Goal: Task Accomplishment & Management: Use online tool/utility

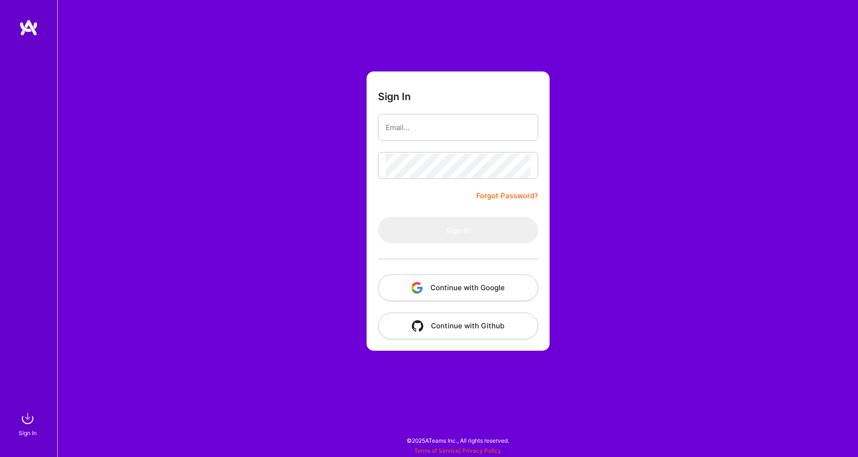
click at [419, 285] on img "button" at bounding box center [416, 287] width 11 height 11
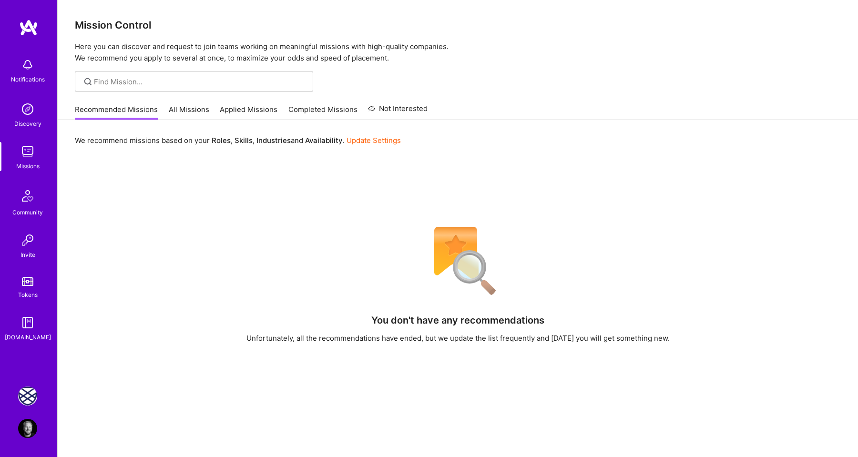
click at [34, 388] on link "Charlie Health: Team for Mental Health Support" at bounding box center [28, 395] width 24 height 19
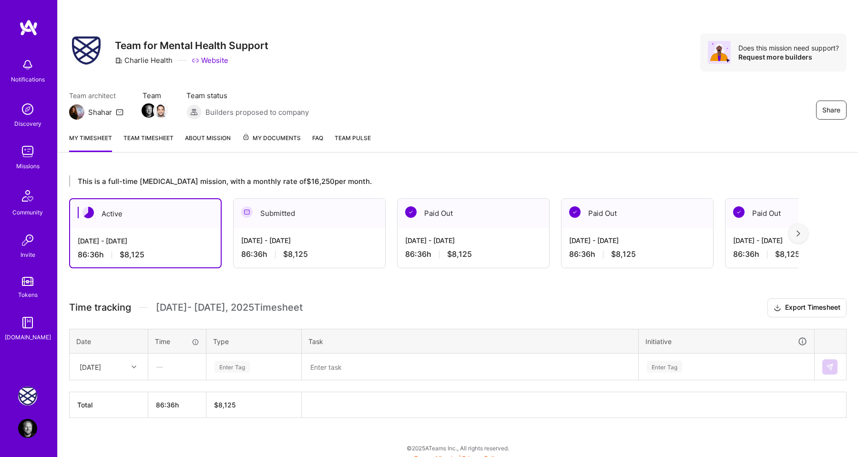
click at [306, 292] on div "This is a full-time [MEDICAL_DATA] mission, with a monthly rate of $16,250 per …" at bounding box center [458, 314] width 800 height 301
drag, startPoint x: 320, startPoint y: 306, endPoint x: 158, endPoint y: 309, distance: 162.0
click at [158, 309] on h3 "Time tracking [DATE] - [DATE] Timesheet Export Timesheet" at bounding box center [457, 307] width 777 height 19
click at [158, 309] on span "[DATE] - [DATE] Timesheet" at bounding box center [229, 308] width 147 height 12
drag, startPoint x: 318, startPoint y: 308, endPoint x: 153, endPoint y: 308, distance: 165.3
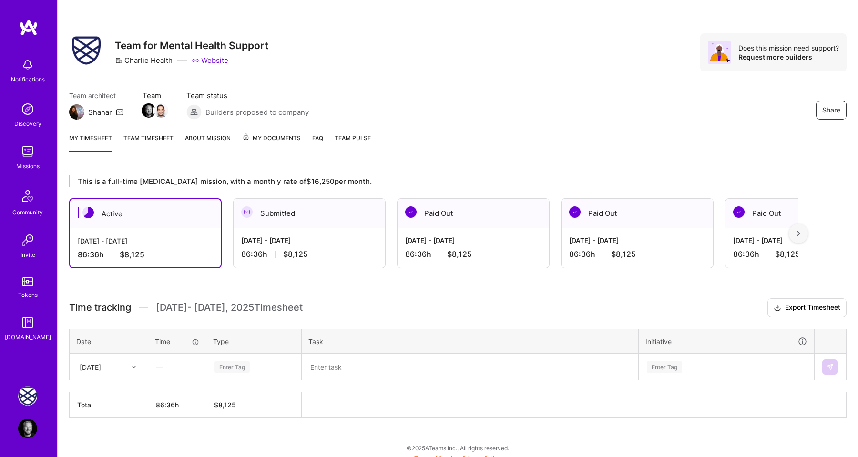
click at [153, 308] on h3 "Time tracking [DATE] - [DATE] Timesheet Export Timesheet" at bounding box center [457, 307] width 777 height 19
click at [310, 297] on div "This is a full-time [MEDICAL_DATA] mission, with a monthly rate of $16,250 per …" at bounding box center [458, 314] width 800 height 301
click at [134, 365] on icon at bounding box center [133, 366] width 5 height 5
click at [119, 392] on div "[DATE]" at bounding box center [108, 394] width 77 height 18
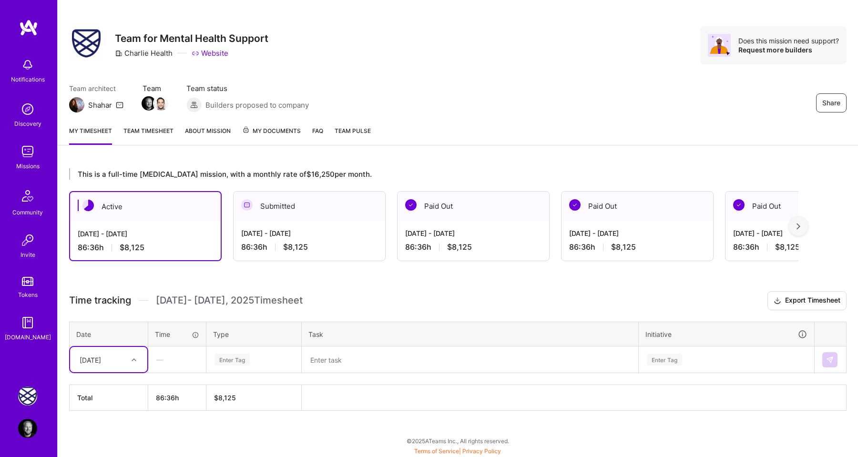
click at [230, 368] on div "Enter Tag" at bounding box center [254, 359] width 94 height 25
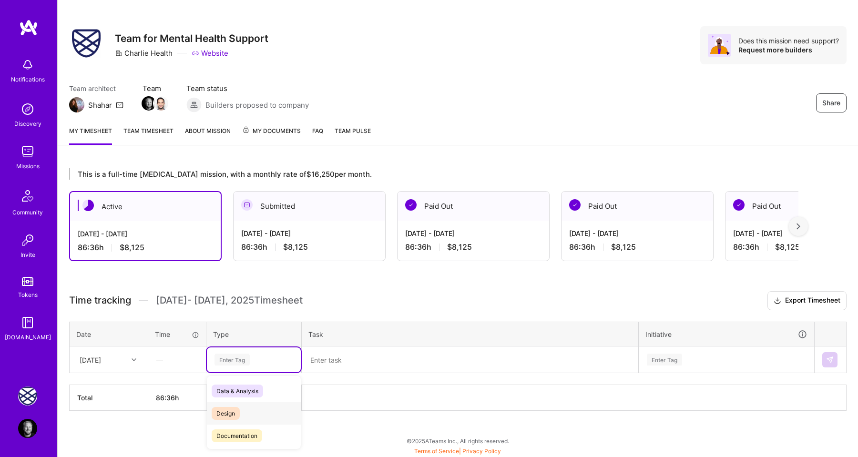
click at [231, 412] on span "Design" at bounding box center [226, 413] width 28 height 13
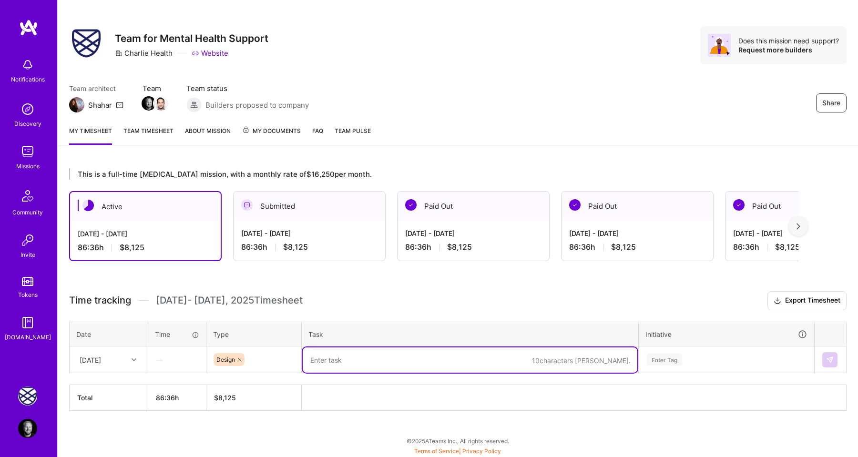
click at [321, 359] on textarea at bounding box center [470, 359] width 334 height 25
type textarea "Meetings & Q4 planning"
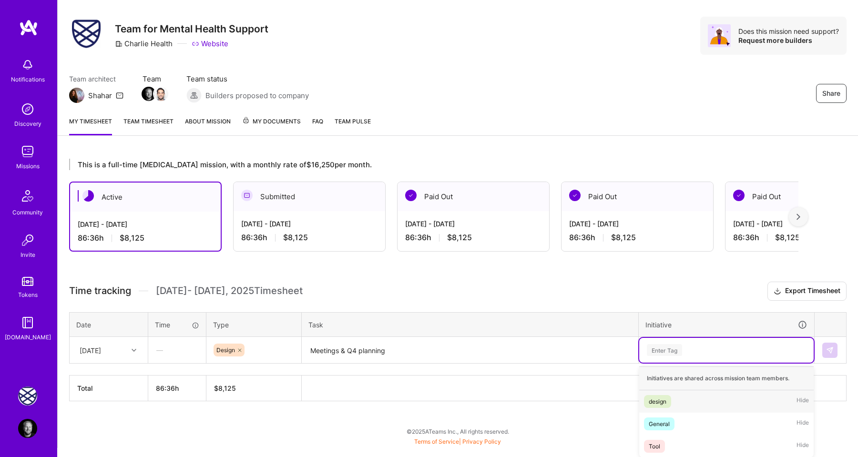
click at [664, 358] on div "Enter Tag" at bounding box center [726, 350] width 174 height 25
click at [662, 399] on div "design" at bounding box center [657, 401] width 18 height 10
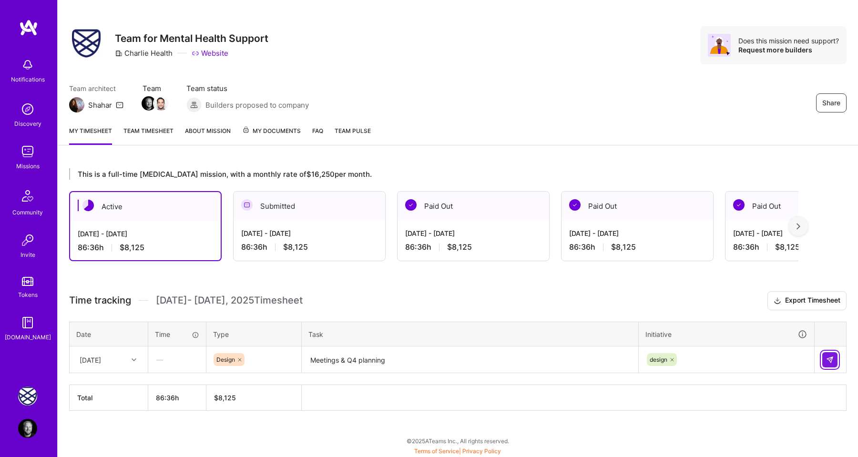
click at [826, 359] on img at bounding box center [830, 360] width 8 height 8
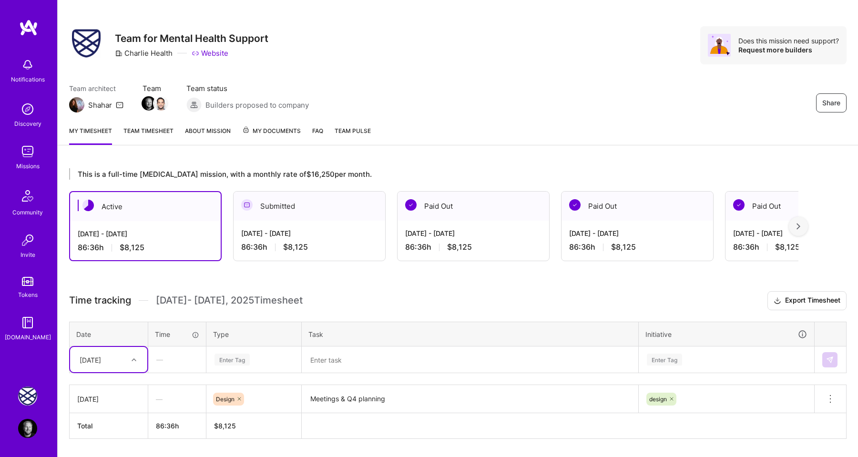
click at [133, 365] on div at bounding box center [135, 360] width 15 height 12
click at [121, 383] on div "[DATE]" at bounding box center [108, 387] width 77 height 18
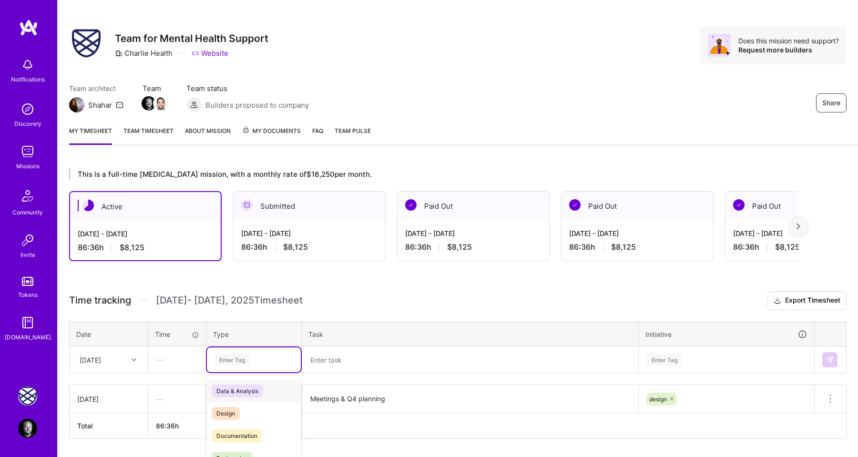
scroll to position [35, 0]
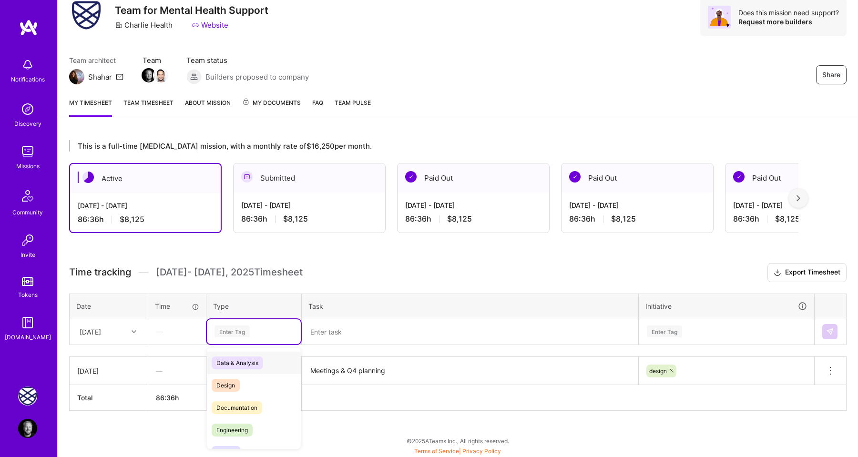
click at [227, 344] on div "option Design, selected. option Data & Analysis focused, 0 of 2. 17 results ava…" at bounding box center [254, 331] width 94 height 25
click at [226, 382] on span "Design" at bounding box center [226, 385] width 28 height 13
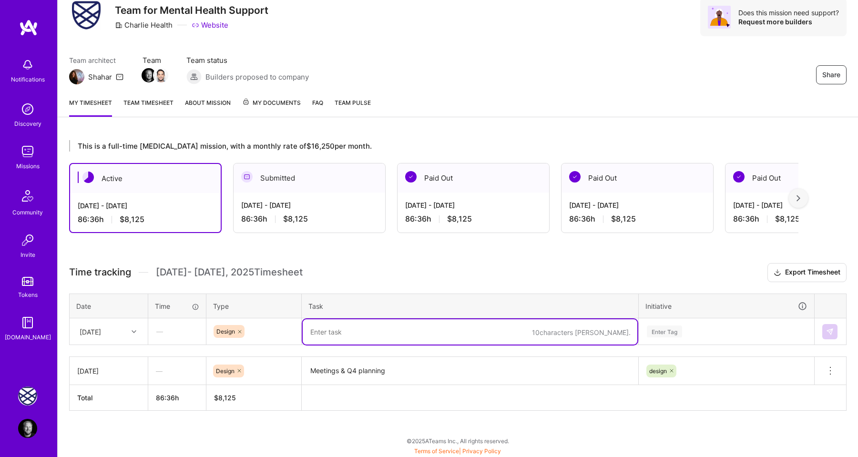
click at [314, 337] on textarea at bounding box center [470, 331] width 334 height 25
type textarea "CH Homepage and Q4"
click at [654, 332] on div "Enter Tag" at bounding box center [664, 331] width 35 height 15
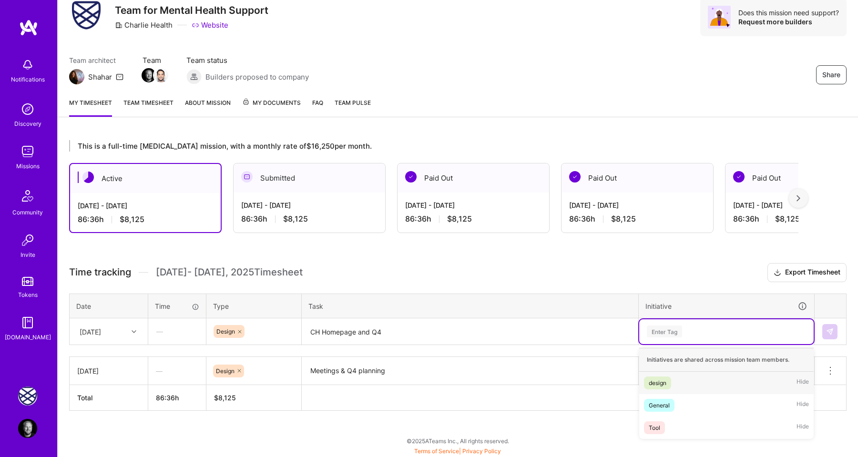
click at [657, 376] on span "design" at bounding box center [657, 382] width 27 height 13
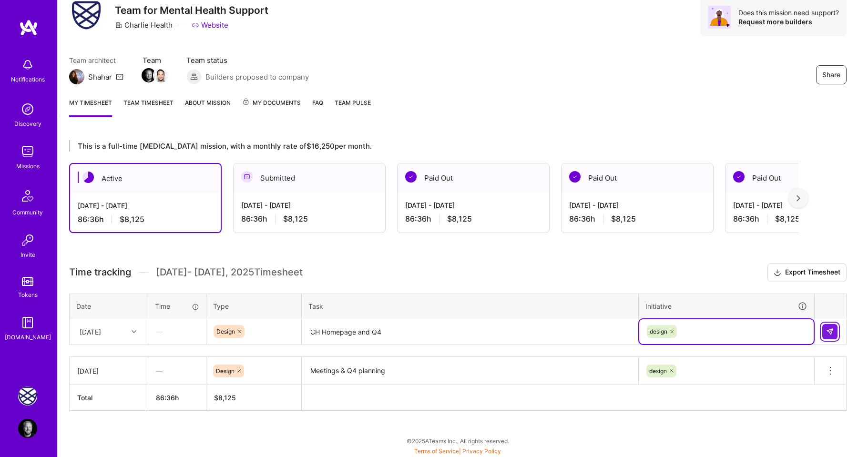
click at [833, 333] on button at bounding box center [829, 331] width 15 height 15
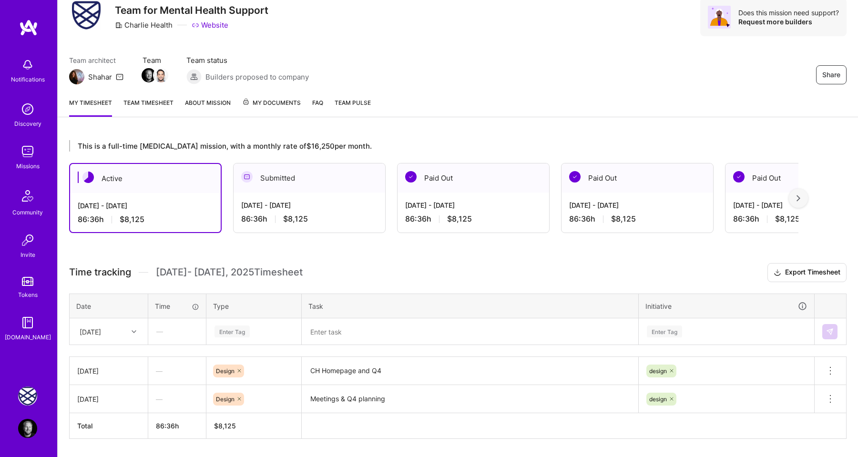
click at [494, 267] on h3 "Time tracking [DATE] - [DATE] Timesheet Export Timesheet" at bounding box center [457, 272] width 777 height 19
